Goal: Task Accomplishment & Management: Manage account settings

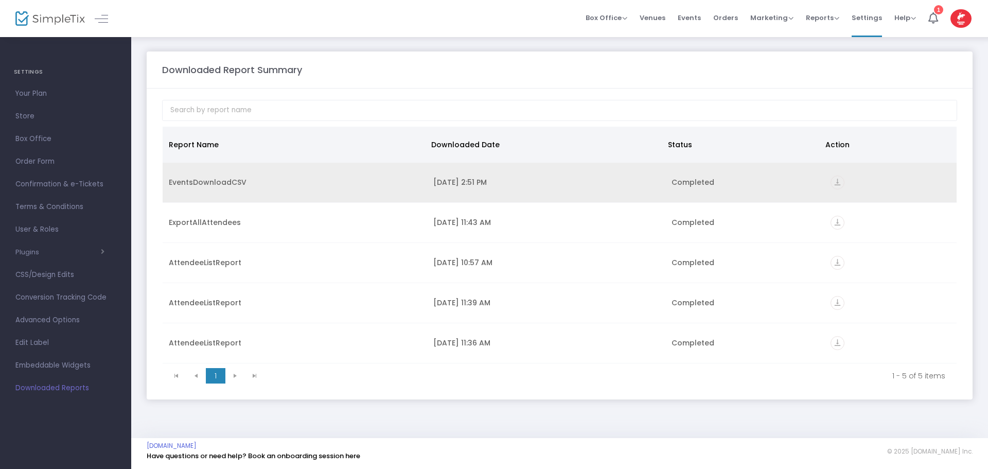
click at [444, 179] on div "[DATE] 2:51 PM" at bounding box center [546, 182] width 226 height 10
click at [842, 180] on icon "vertical_align_bottom" at bounding box center [838, 182] width 14 height 14
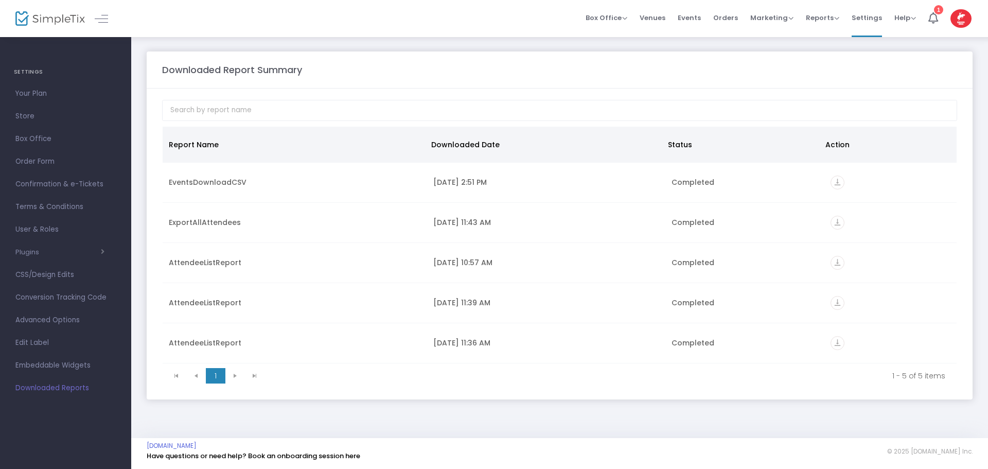
click at [441, 90] on m-panel-content "Report Name Downloaded Date Status Action EventsDownloadCSV [DATE] 2:51 PM Comp…" at bounding box center [560, 244] width 826 height 311
click at [571, 50] on div "Downloaded Report Summary Report Name Downloaded Date Status Action EventsDownl…" at bounding box center [559, 225] width 857 height 379
click at [724, 17] on span "Orders" at bounding box center [725, 18] width 25 height 26
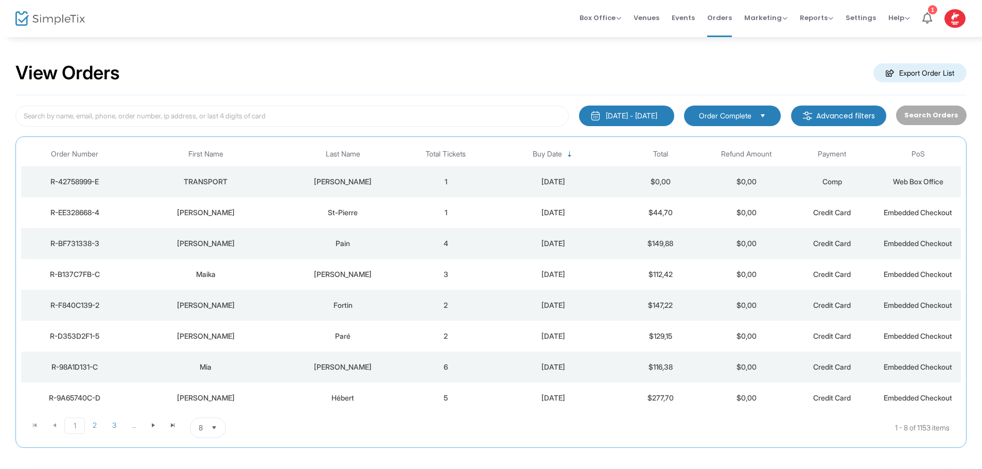
click at [439, 156] on th "Total Tickets" at bounding box center [446, 154] width 86 height 24
click at [664, 151] on th "Total" at bounding box center [661, 154] width 86 height 24
click at [663, 149] on th "Total" at bounding box center [661, 154] width 86 height 24
click at [661, 154] on th "Total" at bounding box center [661, 154] width 86 height 24
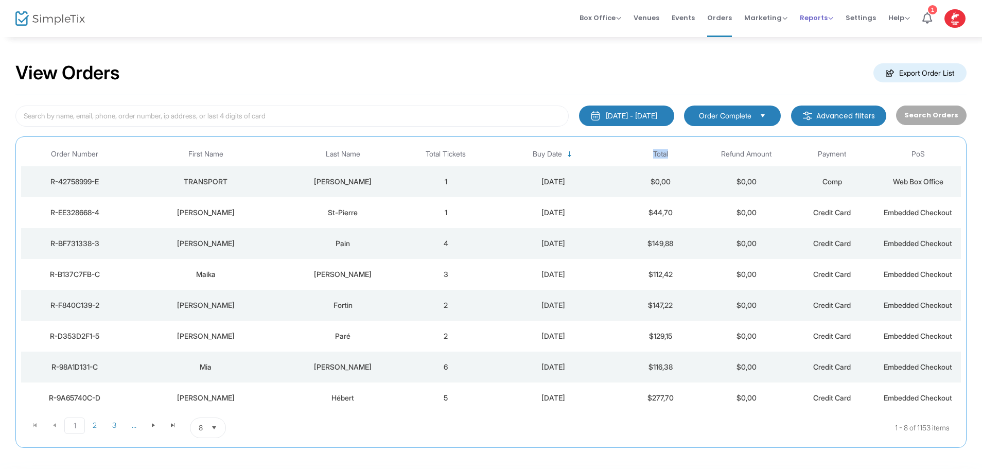
click at [822, 18] on span "Reports" at bounding box center [816, 18] width 33 height 10
click at [824, 36] on li "Analytics" at bounding box center [833, 35] width 67 height 20
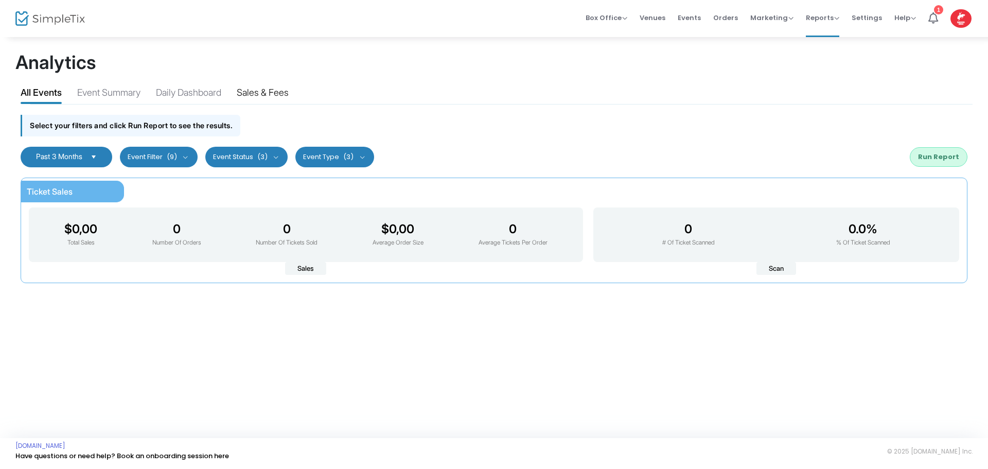
click at [259, 92] on div "Sales & Fees" at bounding box center [263, 94] width 52 height 18
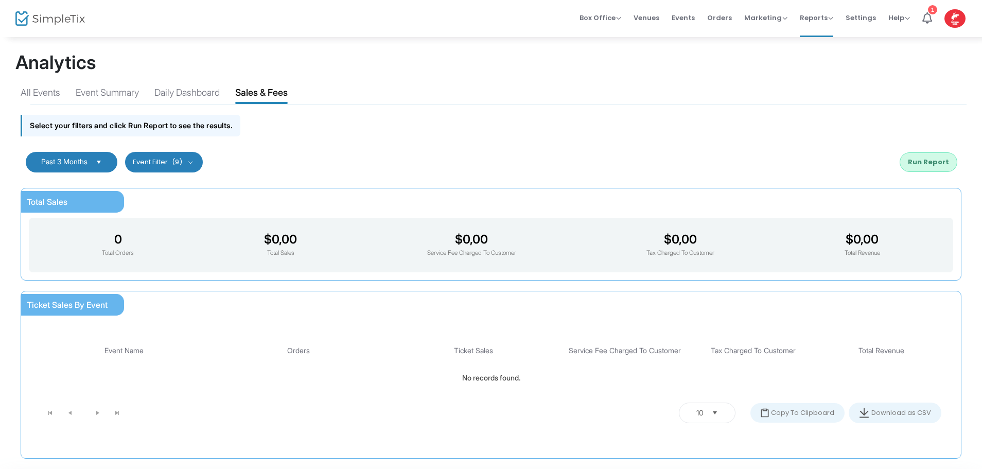
click at [61, 159] on span "Past 3 Months" at bounding box center [64, 161] width 46 height 9
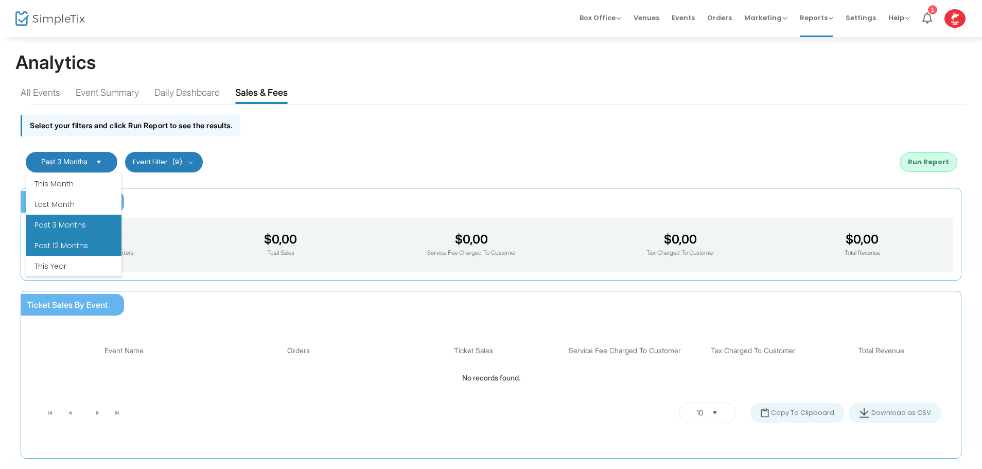
scroll to position [124, 0]
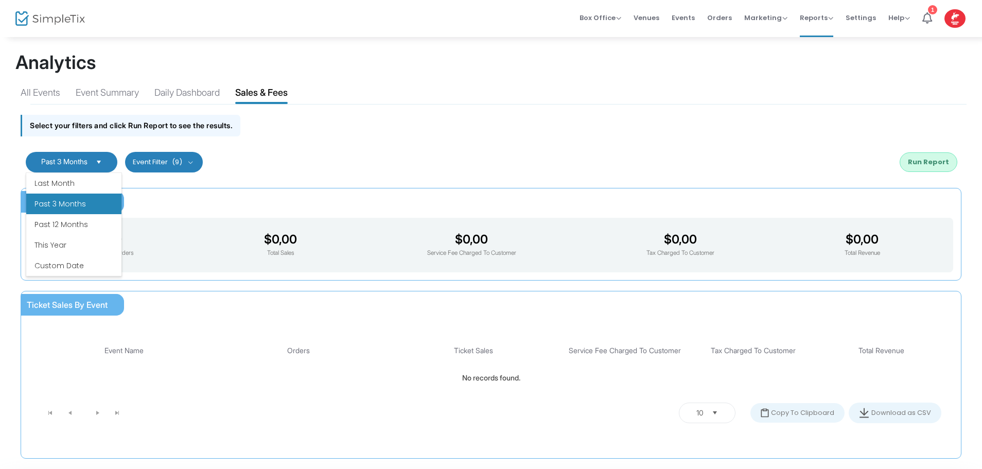
click at [65, 221] on li "Past 12 Months" at bounding box center [73, 224] width 95 height 21
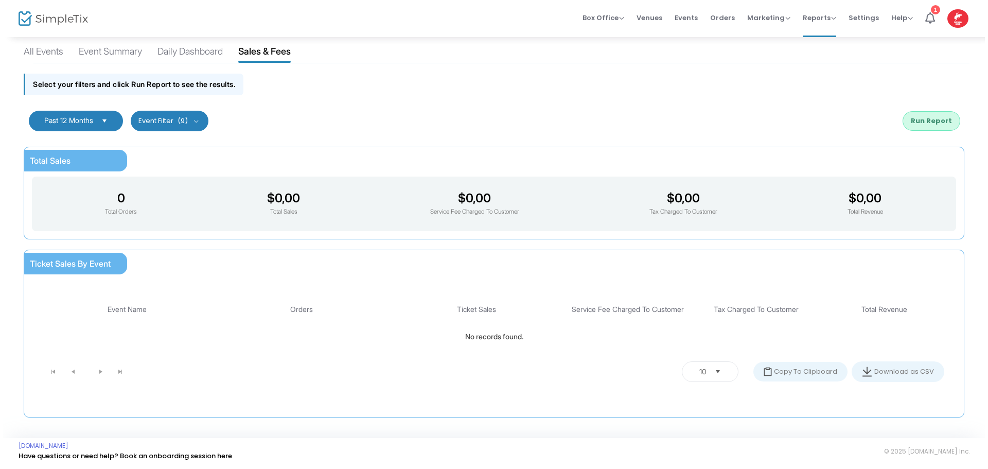
scroll to position [0, 0]
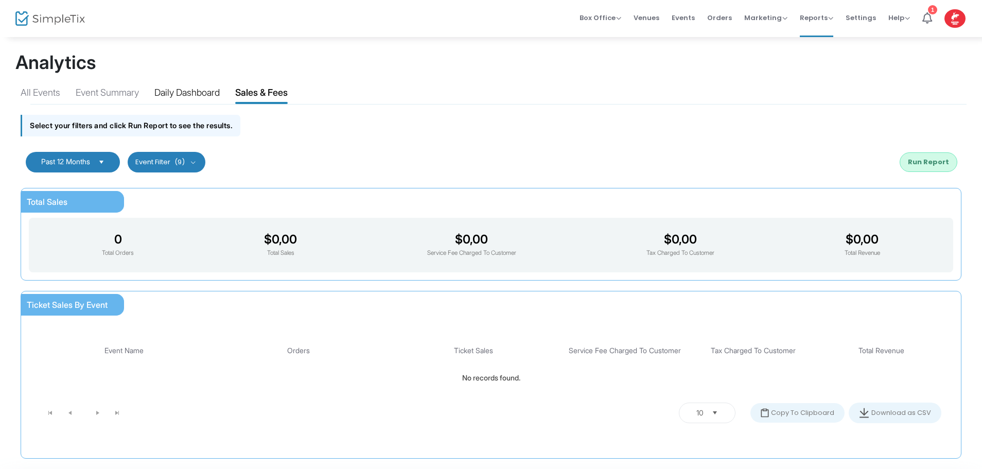
click at [190, 92] on div "Daily Dashboard" at bounding box center [186, 94] width 65 height 18
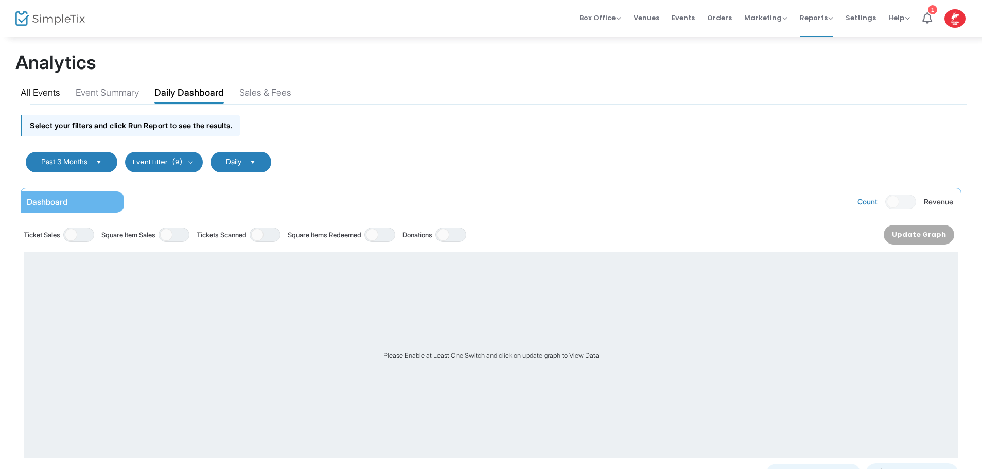
drag, startPoint x: 346, startPoint y: 113, endPoint x: 27, endPoint y: 89, distance: 320.0
click at [27, 89] on div "All Events" at bounding box center [41, 94] width 40 height 18
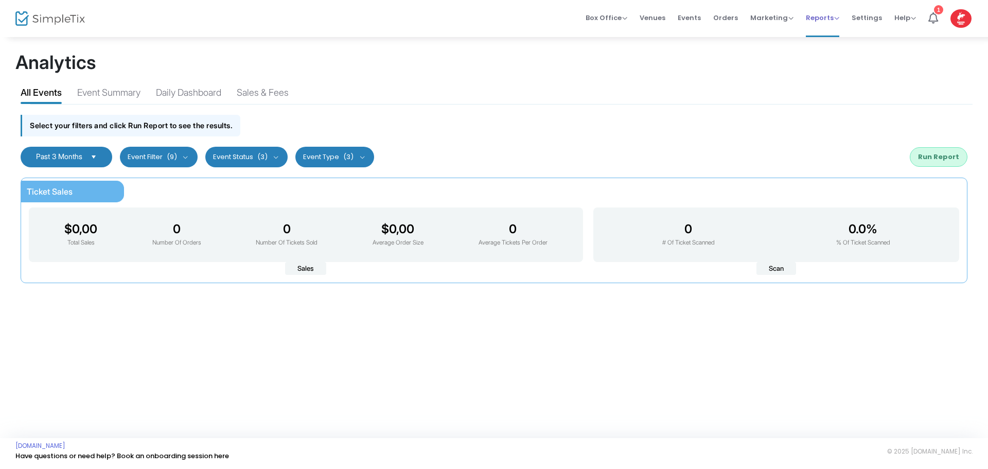
click at [817, 18] on span "Reports" at bounding box center [822, 18] width 33 height 10
click at [819, 50] on li "Sales Reports" at bounding box center [839, 55] width 67 height 20
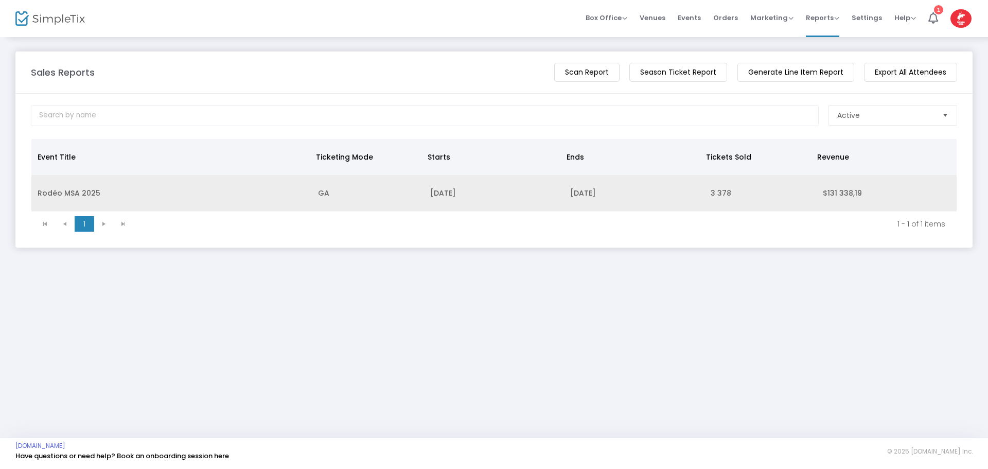
click at [241, 192] on td "Rodéo MSA 2025" at bounding box center [171, 193] width 280 height 37
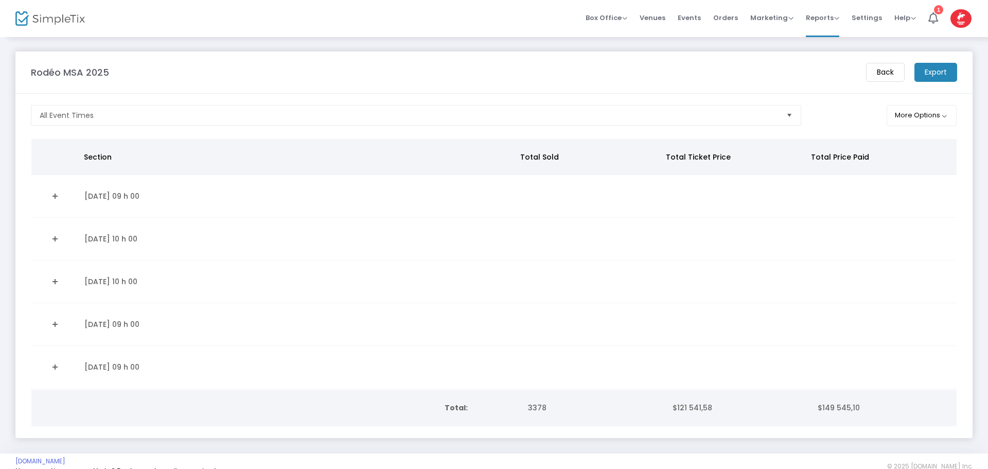
click at [51, 324] on link "Expand Details" at bounding box center [55, 324] width 34 height 16
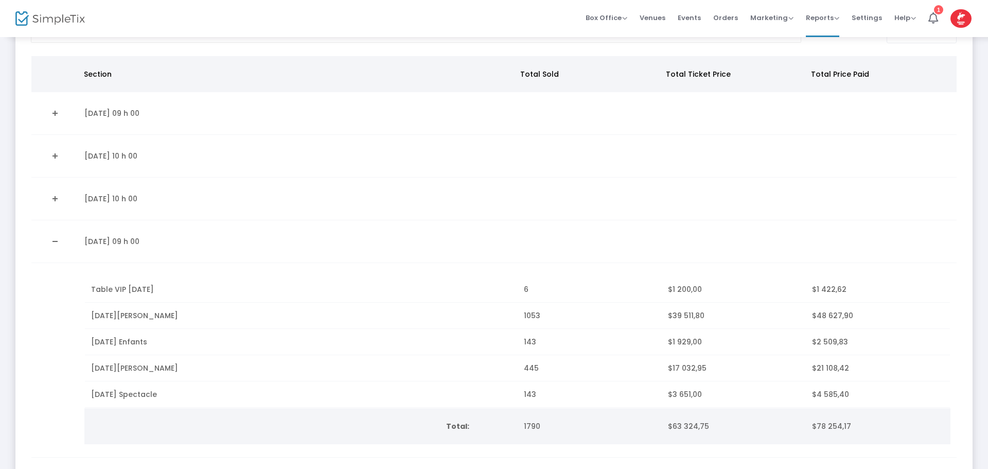
scroll to position [103, 0]
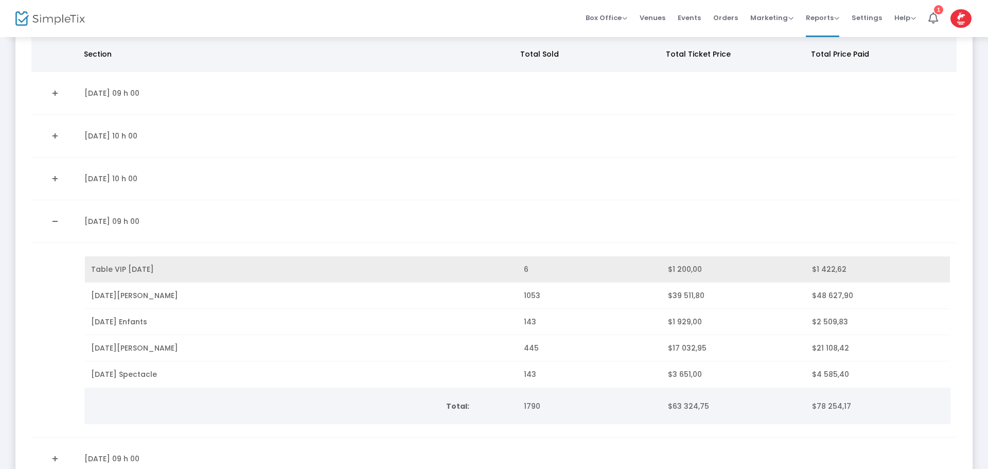
click at [614, 270] on td "6" at bounding box center [590, 269] width 144 height 26
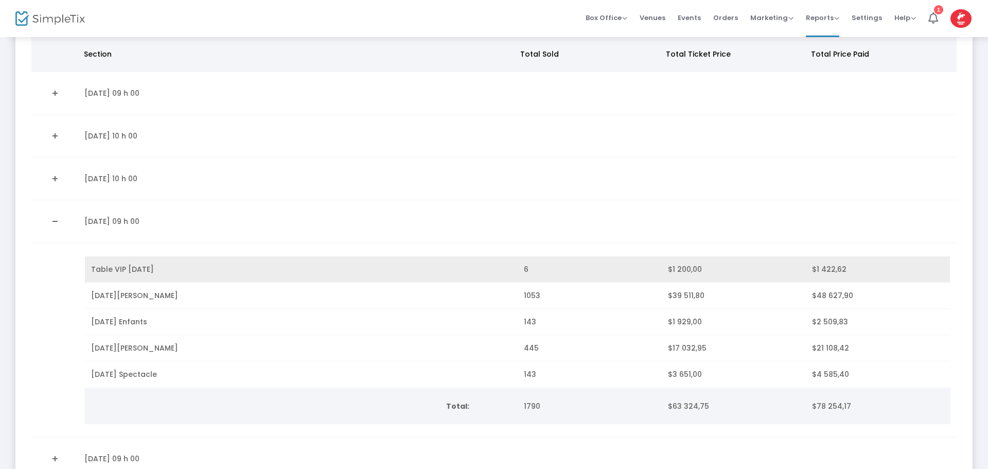
scroll to position [154, 0]
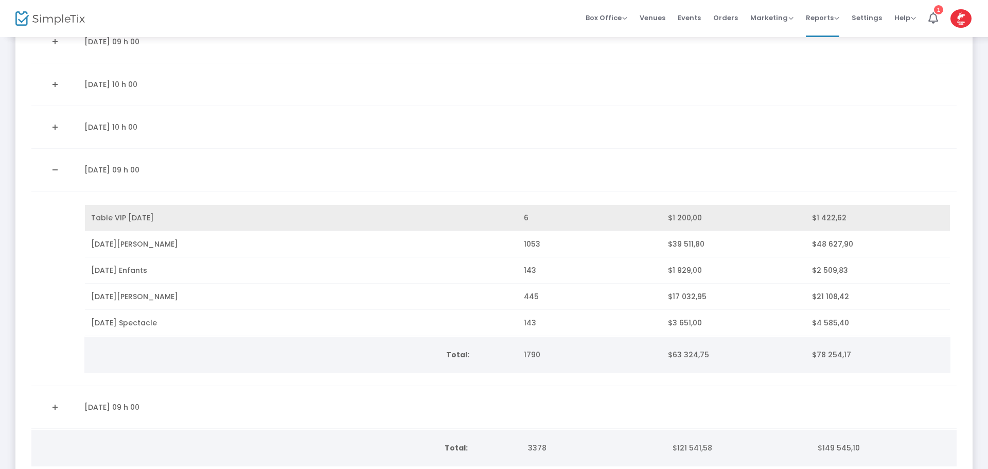
click at [681, 220] on span "$1 200,00" at bounding box center [685, 218] width 34 height 10
click at [634, 220] on td "6" at bounding box center [590, 218] width 144 height 26
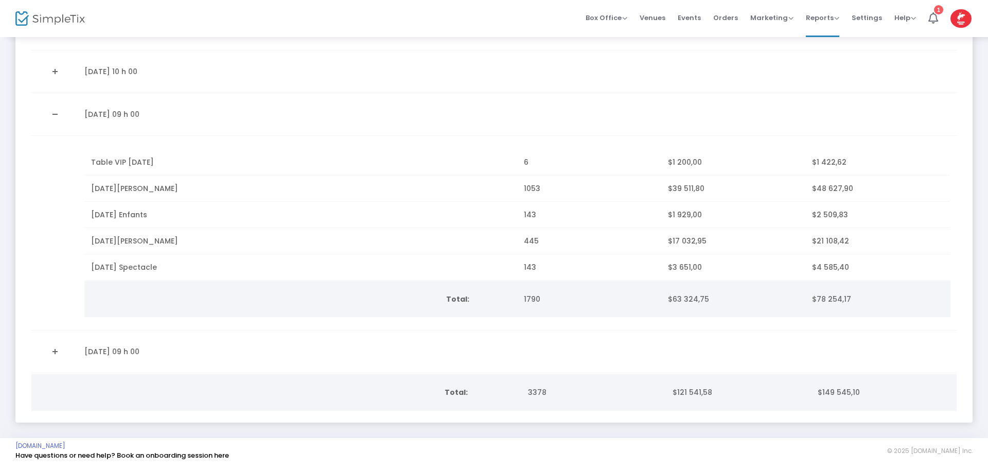
scroll to position [0, 0]
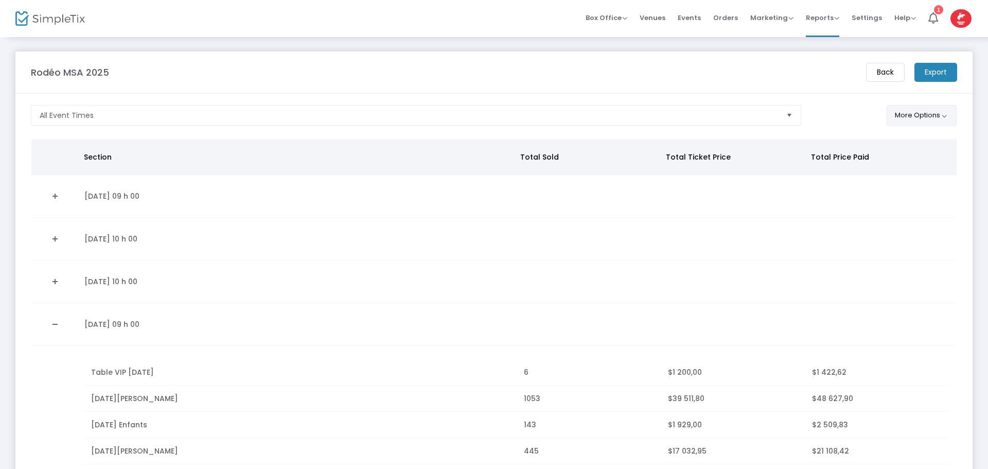
click at [934, 118] on button "More Options" at bounding box center [922, 115] width 71 height 21
click at [934, 117] on button "More Options" at bounding box center [922, 115] width 71 height 21
click at [872, 17] on span "Settings" at bounding box center [867, 18] width 30 height 26
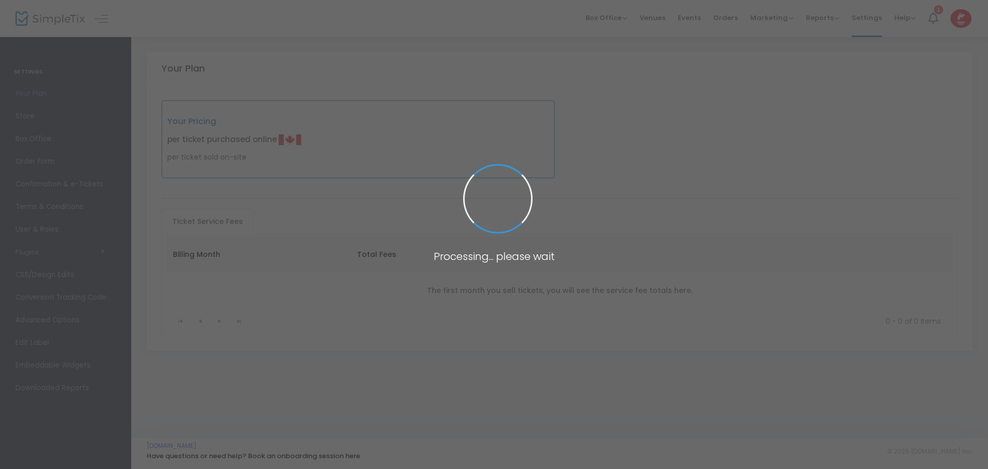
click at [826, 15] on span at bounding box center [494, 234] width 988 height 469
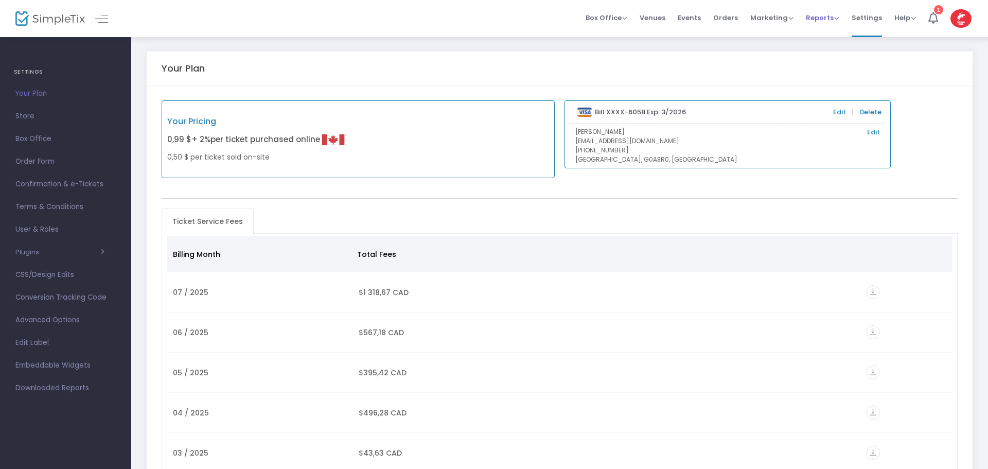
click at [821, 16] on span "Reports" at bounding box center [822, 18] width 33 height 10
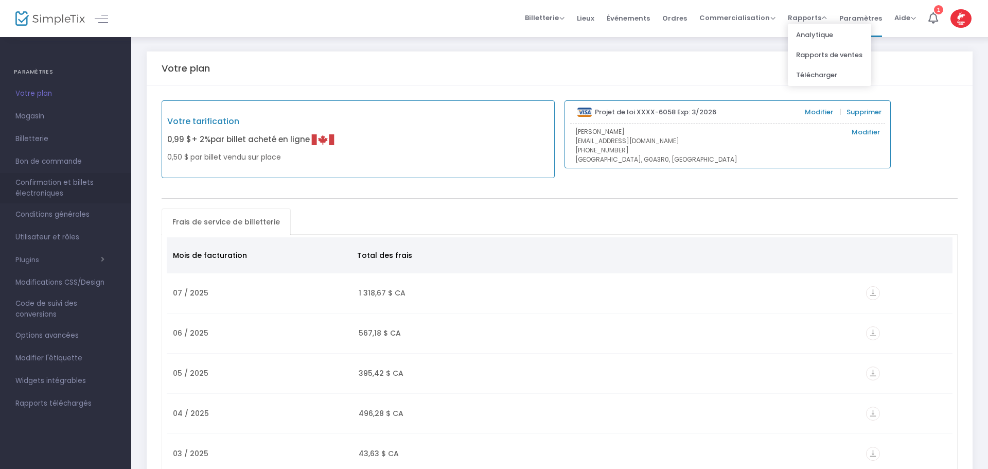
click at [55, 184] on font "Confirmation et billets électroniques" at bounding box center [54, 188] width 78 height 21
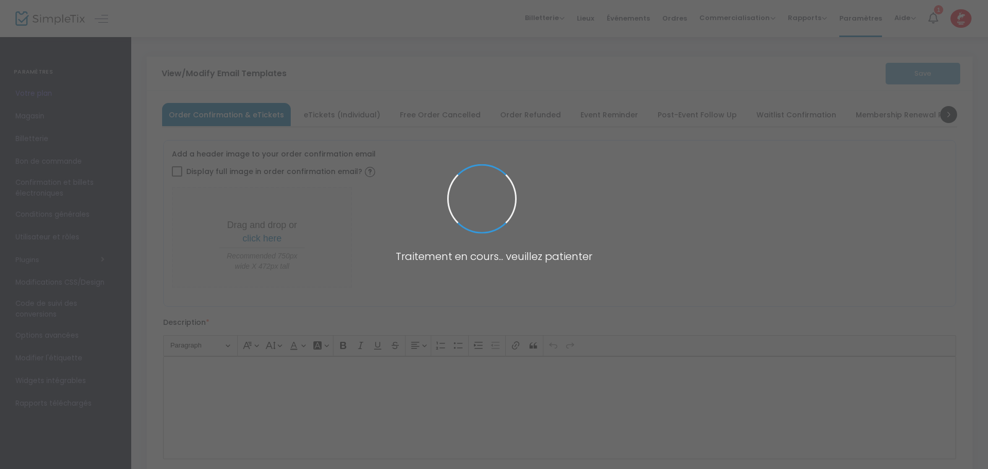
type input "[EMAIL_ADDRESS][DOMAIN_NAME]"
type input "Billet à présenter sur place"
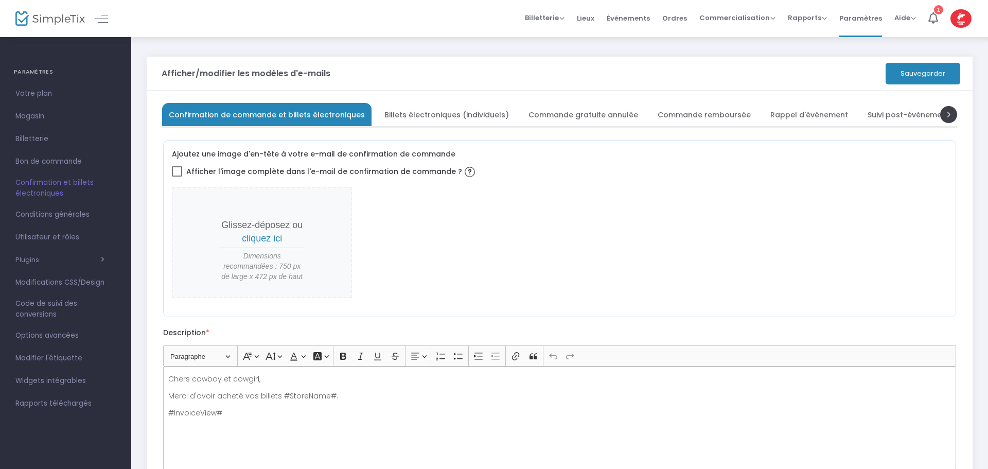
click at [36, 74] on font "PARAMÈTRES" at bounding box center [33, 71] width 39 height 8
click at [112, 32] on div at bounding box center [91, 18] width 50 height 37
click at [33, 17] on img at bounding box center [49, 18] width 69 height 15
